Goal: Check status

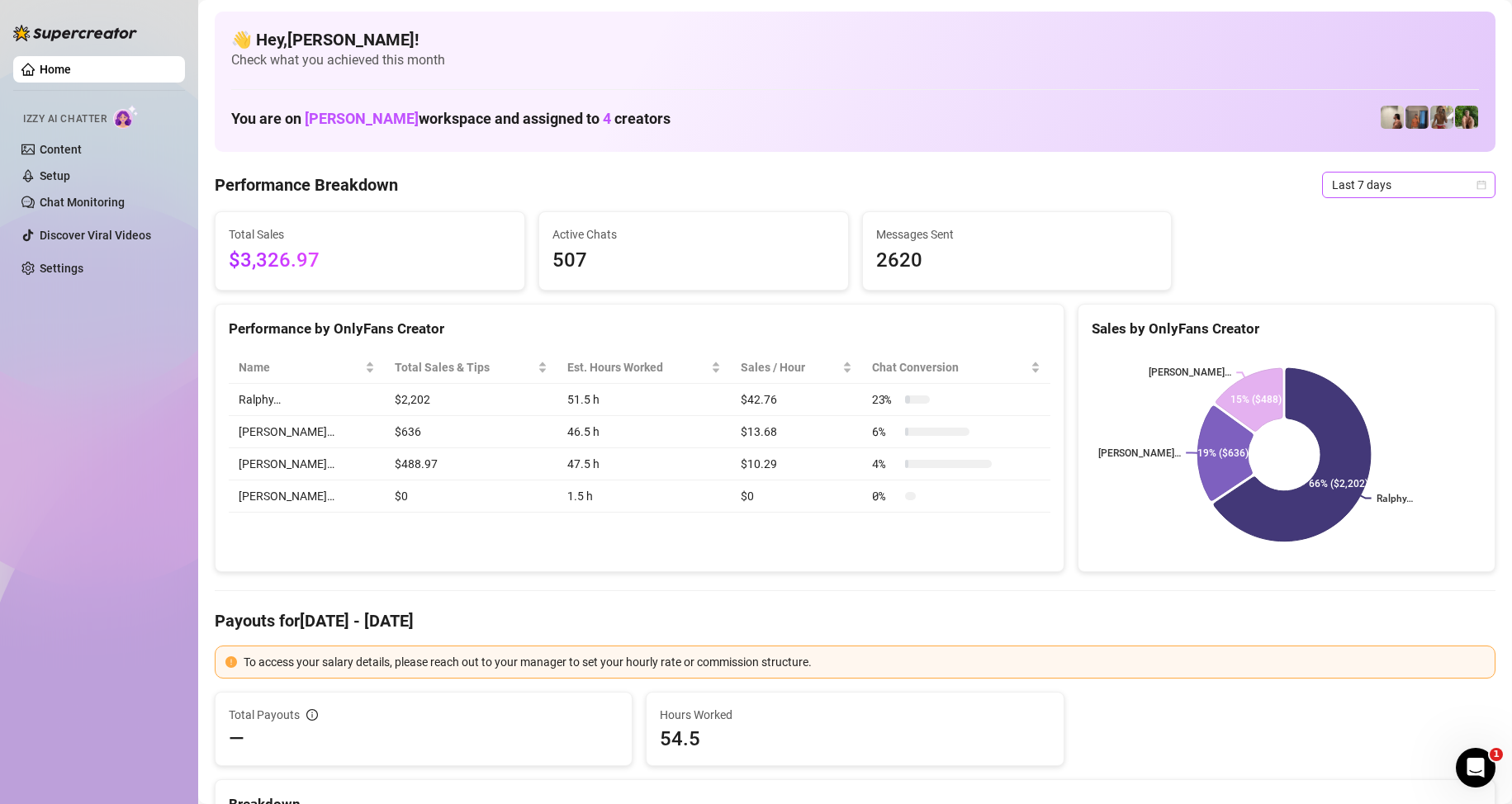
click at [1354, 185] on span "Last 7 days" at bounding box center [1408, 185] width 153 height 25
click at [1396, 323] on div "Custom date" at bounding box center [1395, 324] width 147 height 19
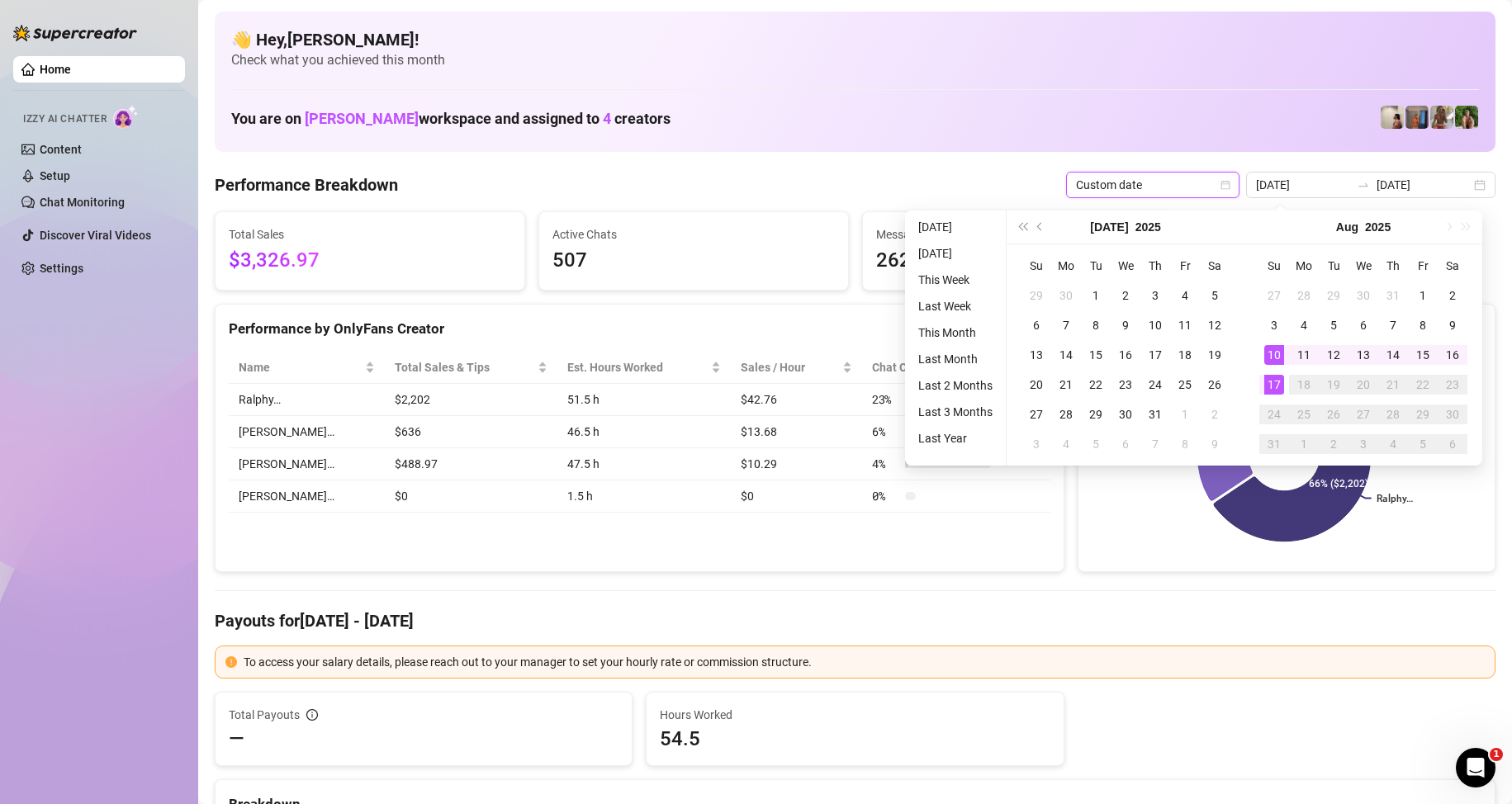
type input "[DATE]"
click at [1271, 385] on div "17" at bounding box center [1273, 384] width 20 height 20
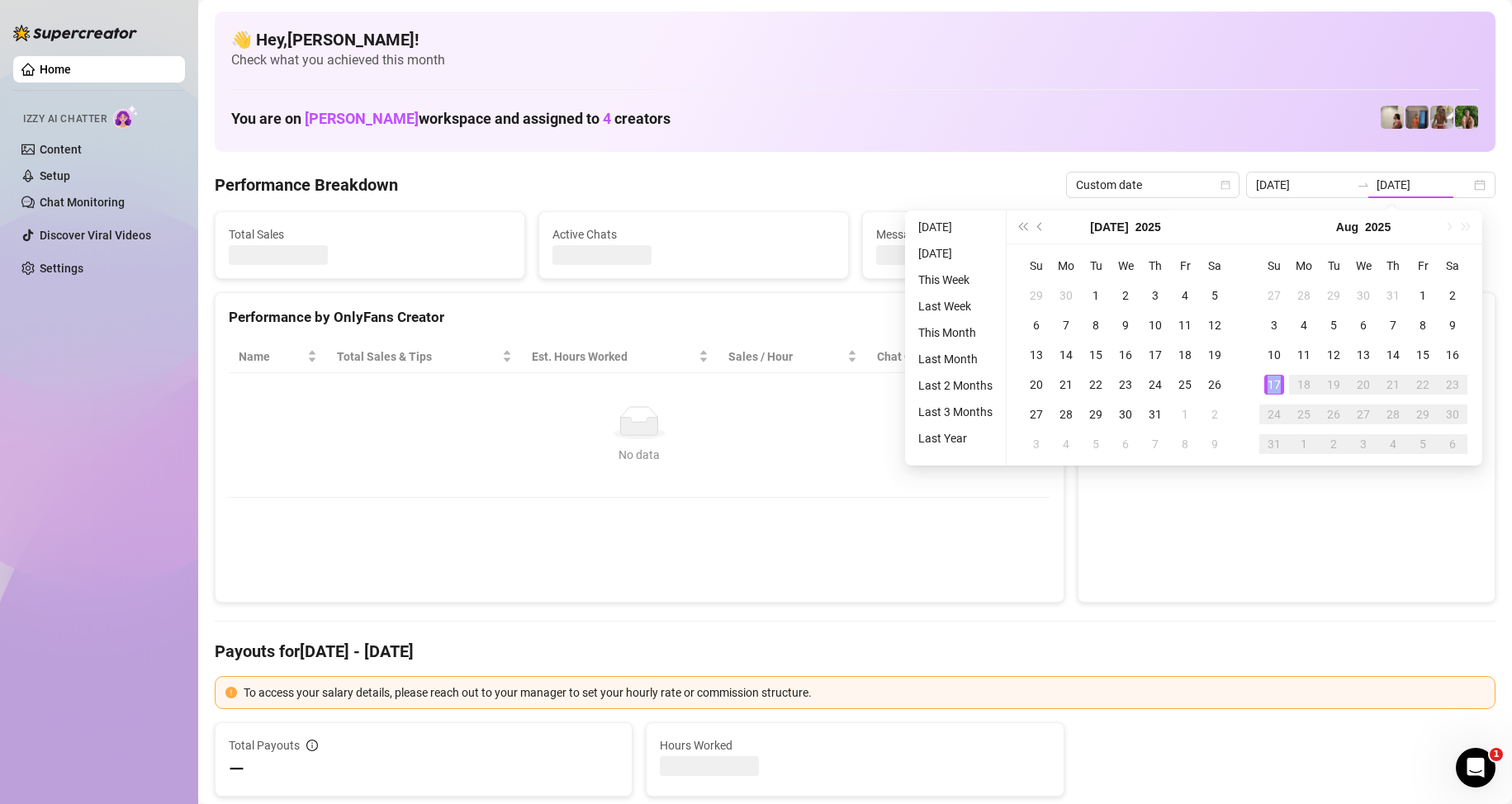
type input "[DATE]"
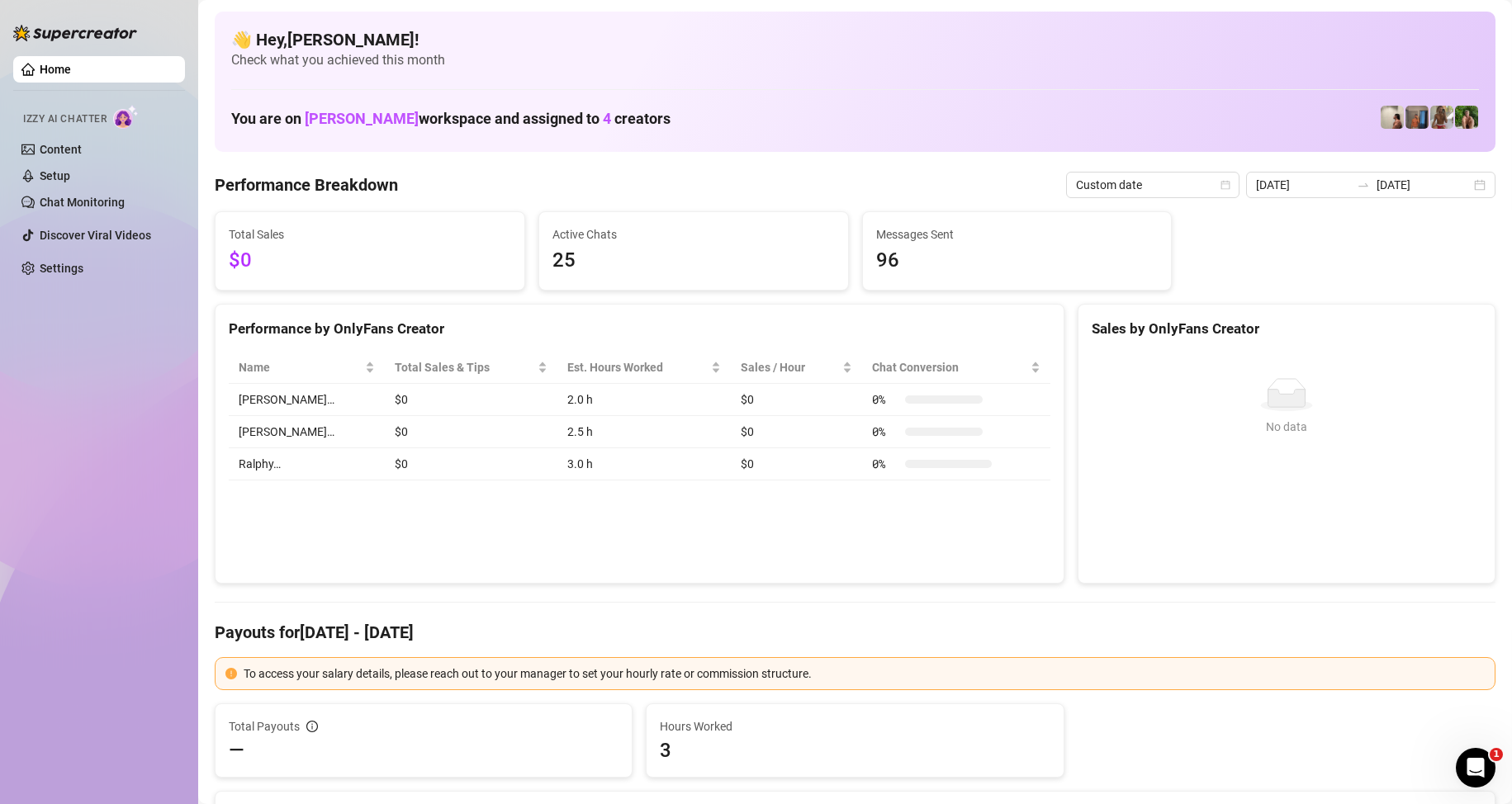
click at [585, 522] on div "Performance by OnlyFans Creator Name Total Sales & Tips Est. Hours Worked Sales…" at bounding box center [639, 444] width 849 height 281
drag, startPoint x: 285, startPoint y: 263, endPoint x: 197, endPoint y: 263, distance: 88.0
click at [196, 263] on div "Home Izzy AI Chatter Content Setup Chat Monitoring Discover Viral Videos Settin…" at bounding box center [756, 402] width 1512 height 804
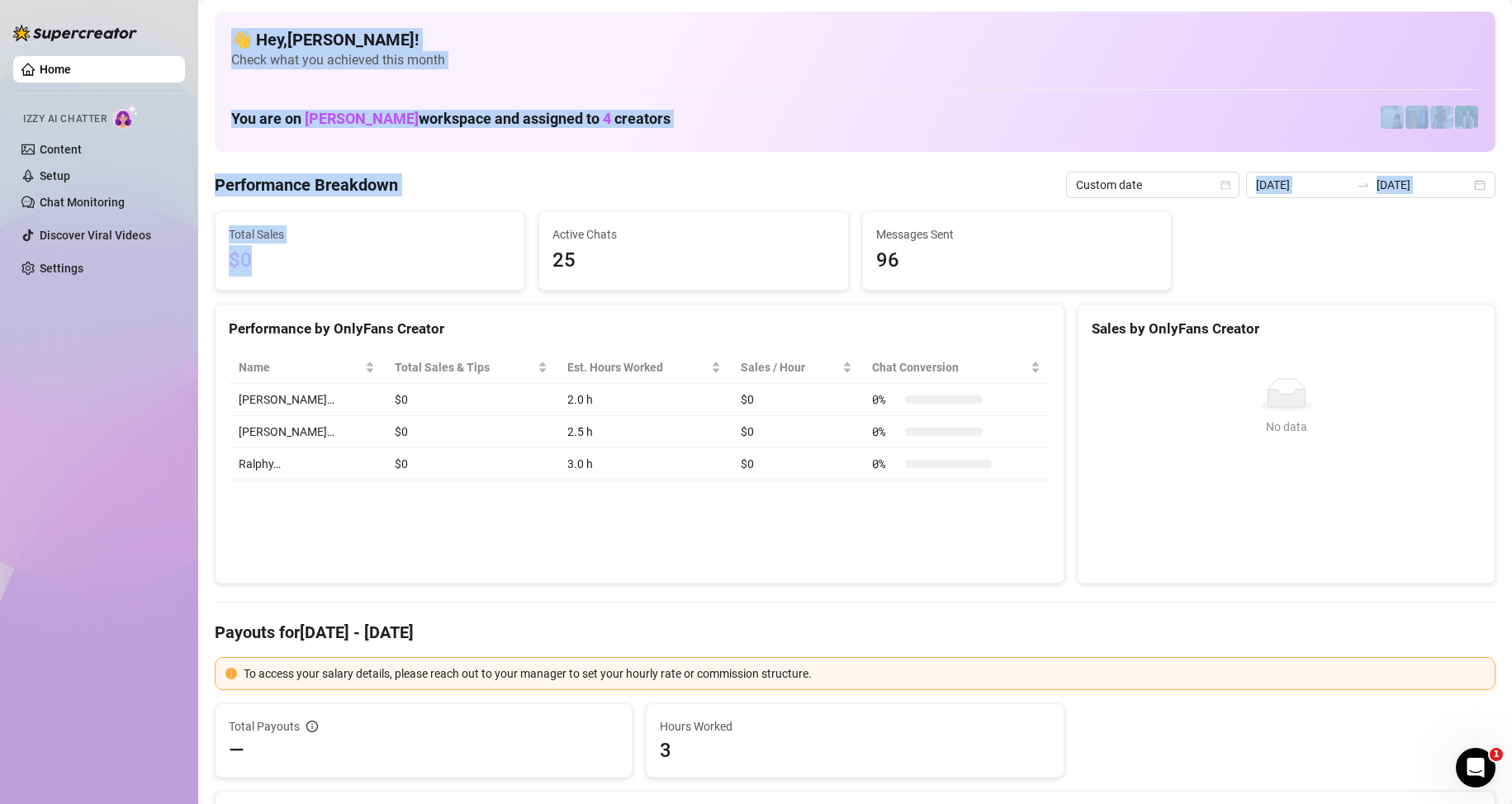
click at [345, 266] on span "$0" at bounding box center [370, 261] width 283 height 32
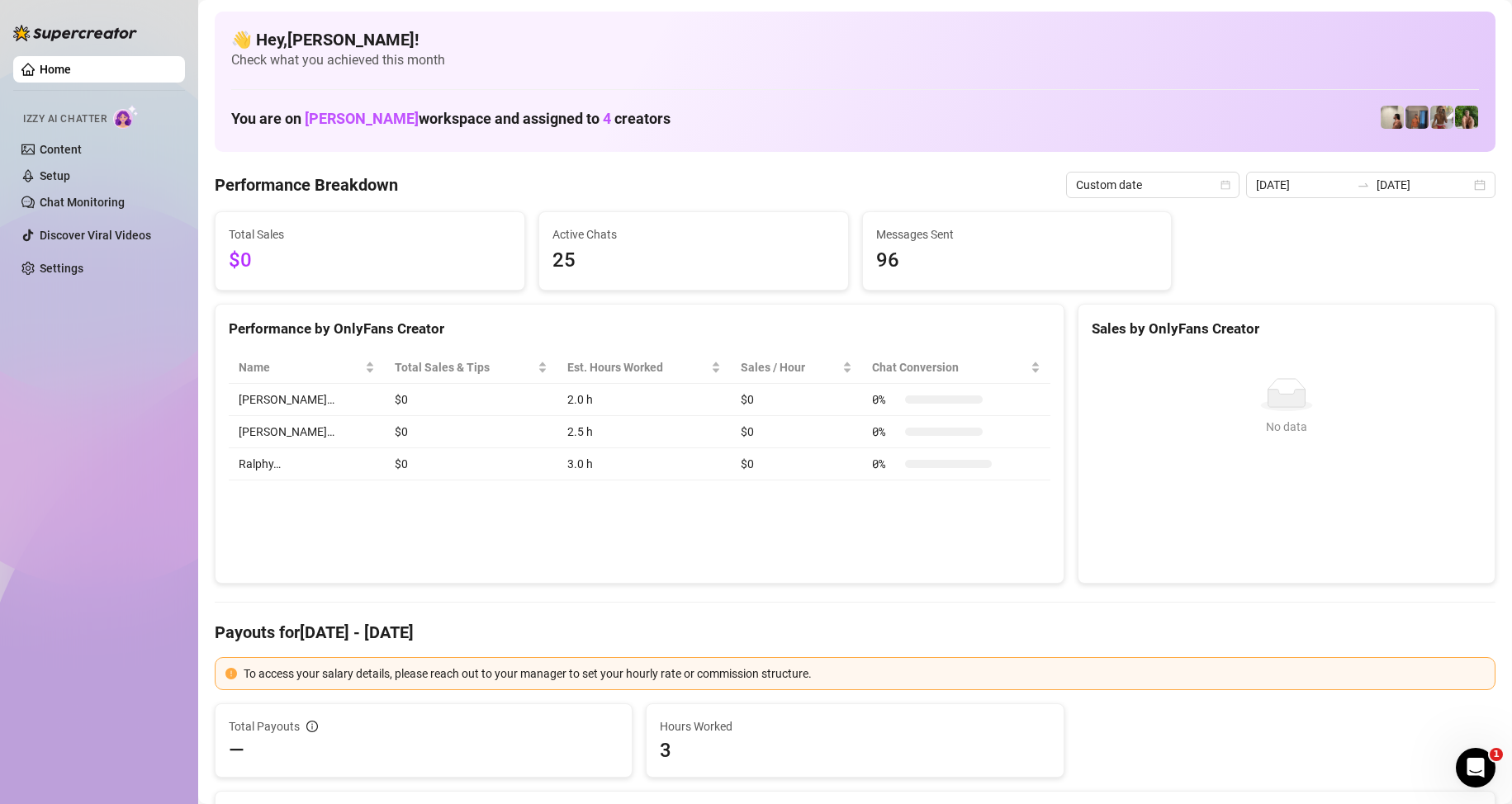
click at [344, 254] on span "$0" at bounding box center [370, 261] width 283 height 32
click at [139, 406] on div "Home Izzy AI Chatter Content Setup Chat Monitoring Discover Viral Videos Settin…" at bounding box center [99, 394] width 172 height 789
click at [108, 473] on div "Home Izzy AI Chatter Content Setup Chat Monitoring Discover Viral Videos Settin…" at bounding box center [99, 394] width 172 height 789
